Goal: Task Accomplishment & Management: Use online tool/utility

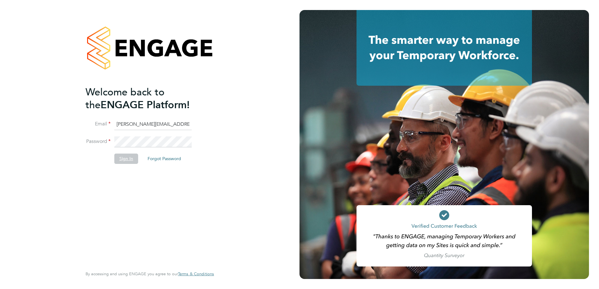
click at [129, 109] on button "Sign In" at bounding box center [126, 159] width 24 height 10
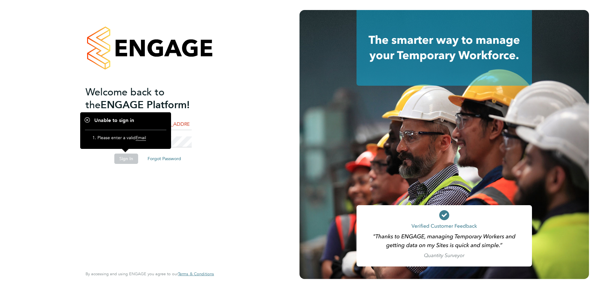
click at [129, 109] on button "Sign In" at bounding box center [126, 159] width 24 height 10
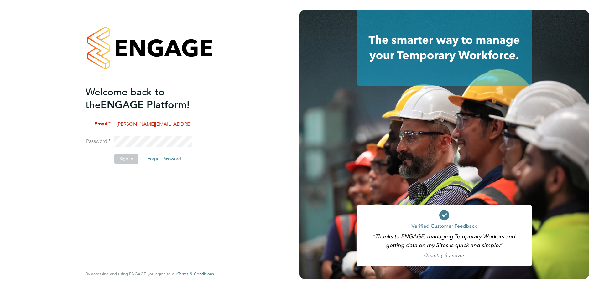
click at [181, 109] on input "[PERSON_NAME][EMAIL_ADDRESS][DOMAIN_NAME]" at bounding box center [152, 124] width 77 height 11
click at [122, 109] on button "Sign In" at bounding box center [126, 159] width 24 height 10
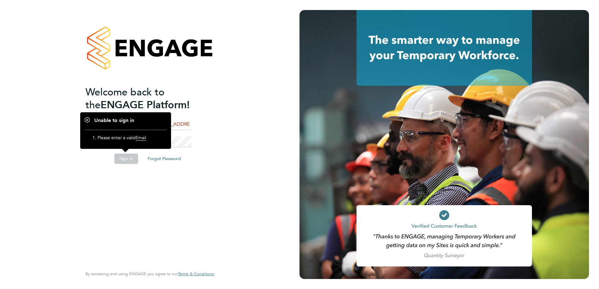
click at [195, 109] on li "Password" at bounding box center [147, 146] width 122 height 18
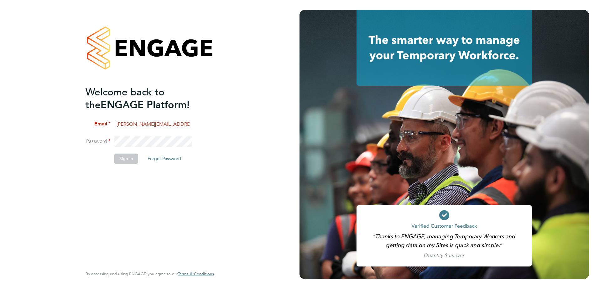
click at [183, 109] on input "[PERSON_NAME][EMAIL_ADDRESS][DOMAIN_NAME]" at bounding box center [152, 124] width 77 height 11
click at [143, 109] on div "Welcome back to the ENGAGE Platform! Email [PERSON_NAME][EMAIL_ADDRESS][DOMAIN_…" at bounding box center [150, 143] width 128 height 267
drag, startPoint x: 143, startPoint y: 267, endPoint x: 128, endPoint y: 161, distance: 106.3
click at [128, 109] on button "Sign In" at bounding box center [126, 159] width 24 height 10
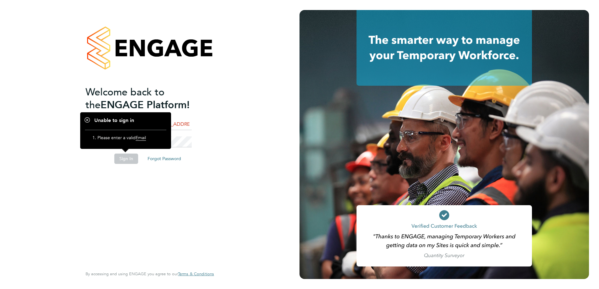
click at [148, 109] on div "Welcome back to the ENGAGE Platform! Email [PERSON_NAME][EMAIL_ADDRESS][DOMAIN_…" at bounding box center [147, 176] width 122 height 180
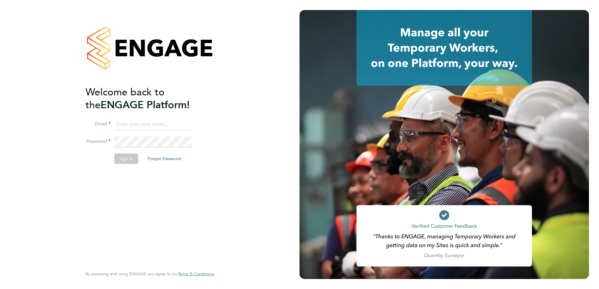
type input "[PERSON_NAME][EMAIL_ADDRESS][DOMAIN_NAME]"
click at [126, 160] on button "Sign In" at bounding box center [126, 159] width 24 height 10
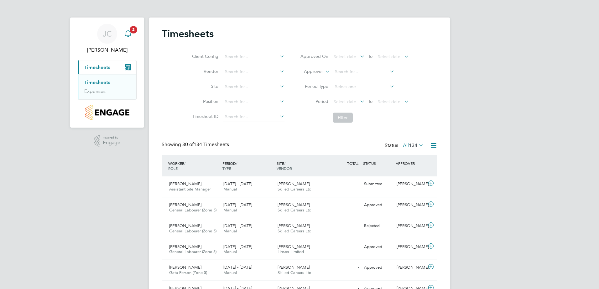
click at [128, 32] on icon "Main navigation" at bounding box center [128, 34] width 8 height 8
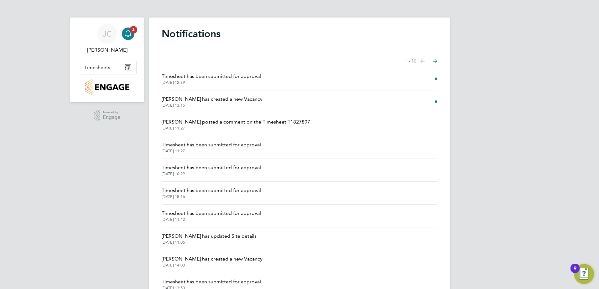
click at [238, 77] on span "Timesheet has been submitted for approval" at bounding box center [211, 77] width 99 height 8
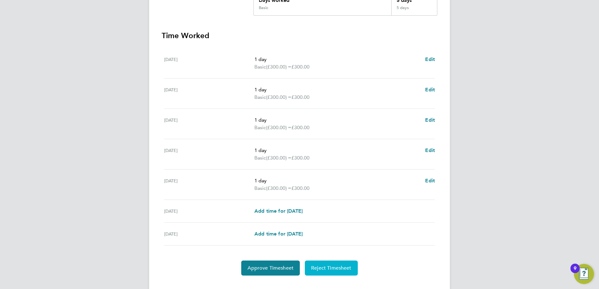
click at [346, 267] on span "Reject Timesheet" at bounding box center [331, 268] width 40 height 6
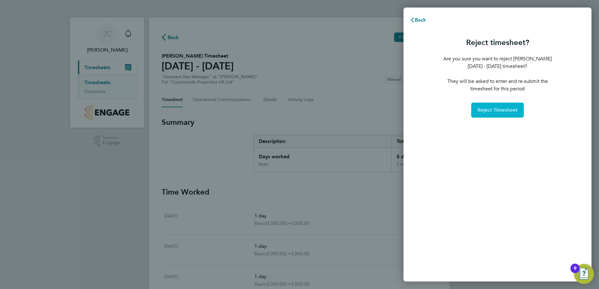
click at [501, 109] on span "Reject Timesheet" at bounding box center [497, 110] width 40 height 6
